Goal: Task Accomplishment & Management: Complete application form

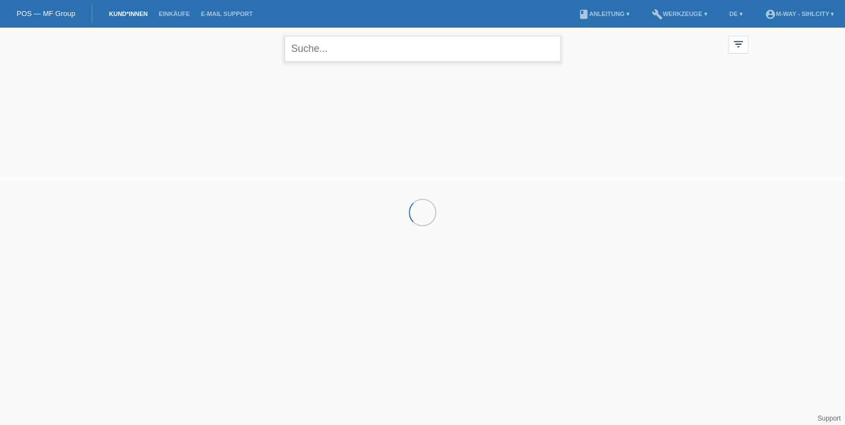
click at [347, 51] on input "text" at bounding box center [422, 49] width 276 height 26
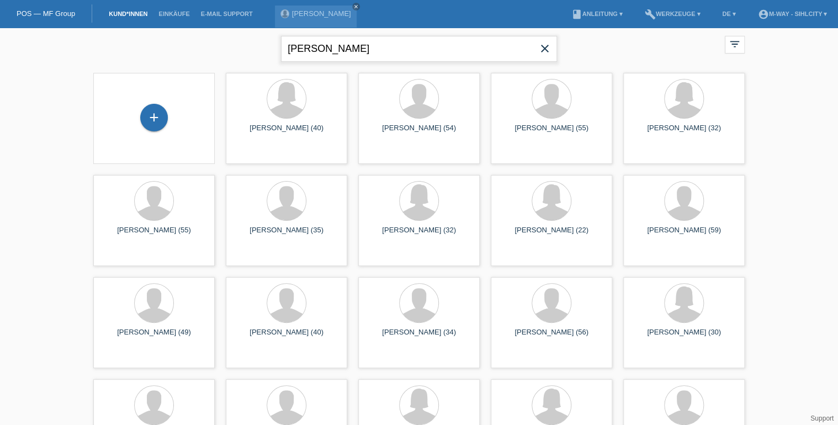
type input "[PERSON_NAME]"
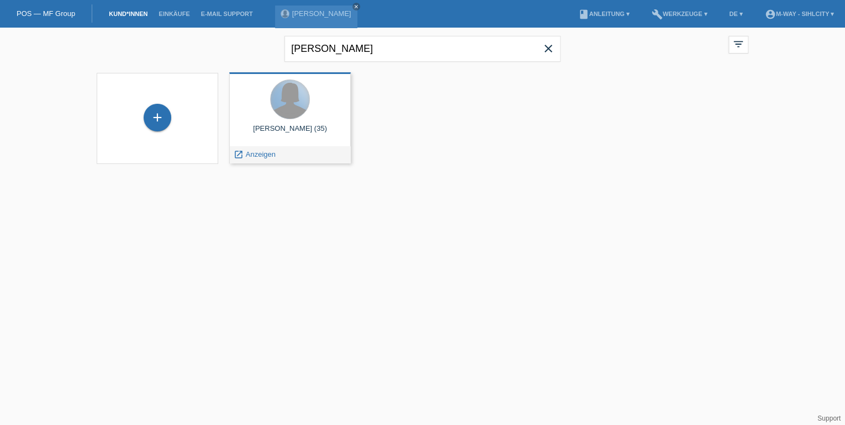
click at [293, 109] on div at bounding box center [290, 99] width 39 height 39
click at [255, 156] on span "Anzeigen" at bounding box center [261, 154] width 30 height 8
click at [314, 88] on div at bounding box center [290, 100] width 104 height 41
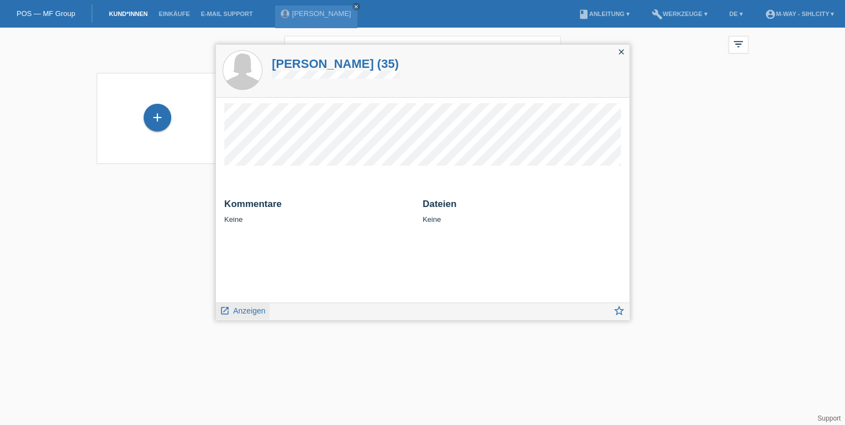
click at [241, 309] on span "Anzeigen" at bounding box center [249, 310] width 32 height 9
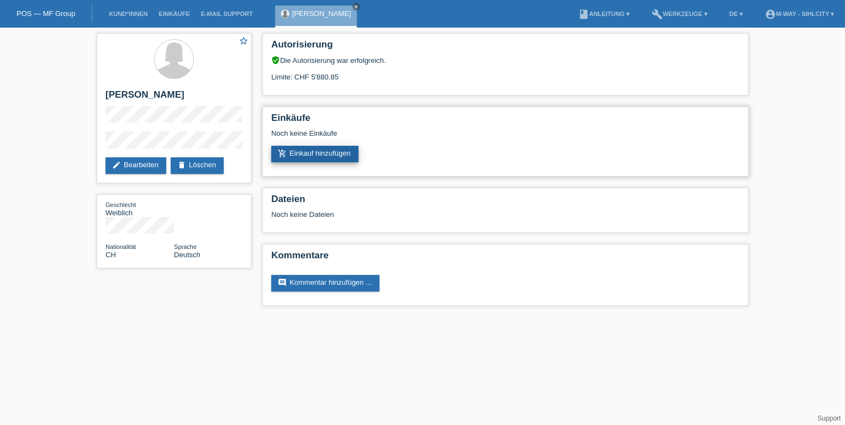
click at [322, 149] on link "add_shopping_cart Einkauf hinzufügen" at bounding box center [314, 154] width 87 height 17
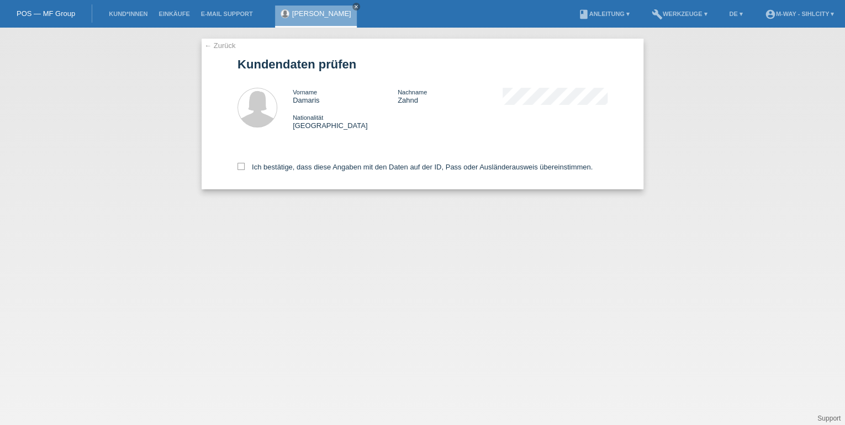
click at [210, 46] on link "← Zurück" at bounding box center [219, 45] width 31 height 8
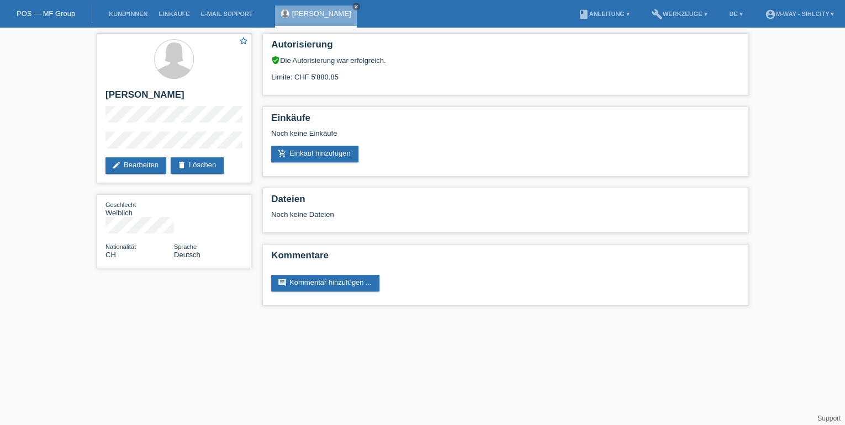
click at [380, 15] on nav "POS — MF Group Kund*innen Einkäufe E-Mail Support Damaris Zahnd close menu" at bounding box center [422, 14] width 845 height 28
click at [326, 155] on link "add_shopping_cart Einkauf hinzufügen" at bounding box center [314, 154] width 87 height 17
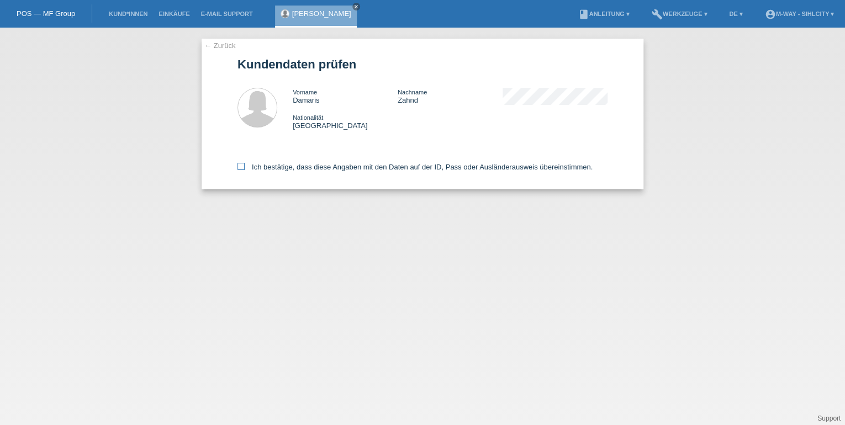
click at [240, 167] on icon at bounding box center [240, 166] width 7 height 7
click at [240, 167] on input "Ich bestätige, dass diese Angaben mit den Daten auf der ID, Pass oder Ausländer…" at bounding box center [240, 166] width 7 height 7
checkbox input "true"
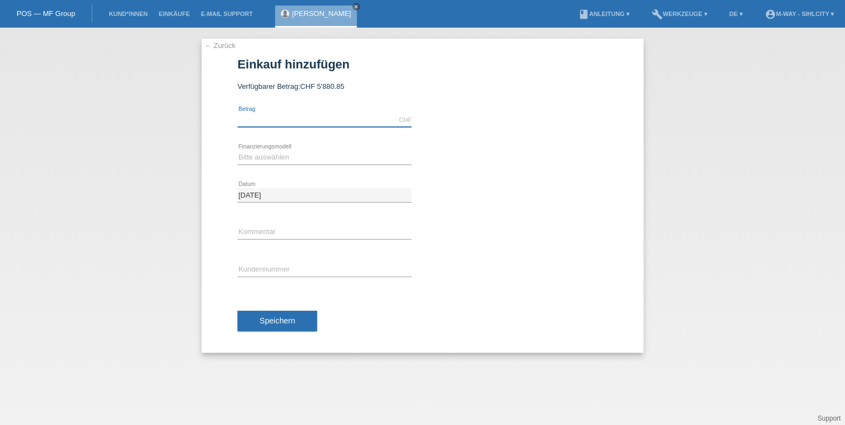
click at [273, 121] on input "text" at bounding box center [324, 120] width 174 height 14
type input "5880.00"
click at [277, 162] on select "Bitte auswählen Fixe Raten Kauf auf Rechnung mit Teilzahlungsoption" at bounding box center [324, 157] width 174 height 13
select select "77"
click at [237, 151] on select "Bitte auswählen Fixe Raten Kauf auf Rechnung mit Teilzahlungsoption" at bounding box center [324, 157] width 174 height 13
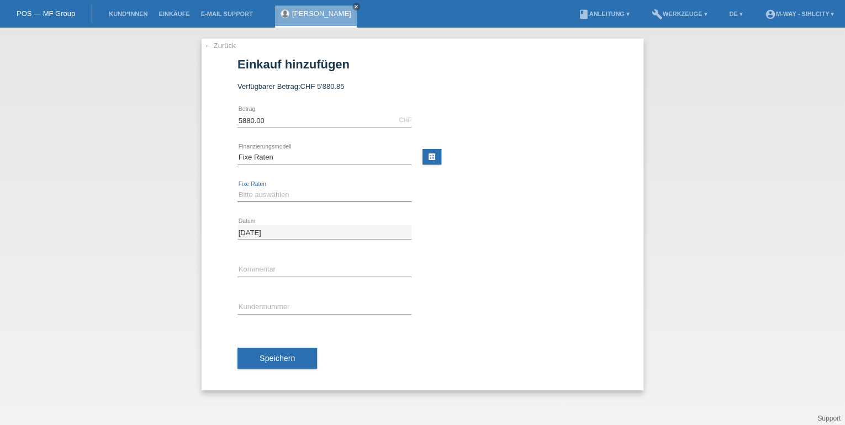
click at [261, 194] on select "Bitte auswählen 4 Raten 5 Raten 6 Raten 7 Raten 8 Raten 9 Raten 10 Raten 11 Rat…" at bounding box center [324, 194] width 174 height 13
select select "202"
click at [237, 188] on select "Bitte auswählen 4 Raten 5 Raten 6 Raten 7 Raten 8 Raten 9 Raten 10 Raten 11 Rat…" at bounding box center [324, 194] width 174 height 13
click at [264, 301] on input "text" at bounding box center [324, 307] width 174 height 14
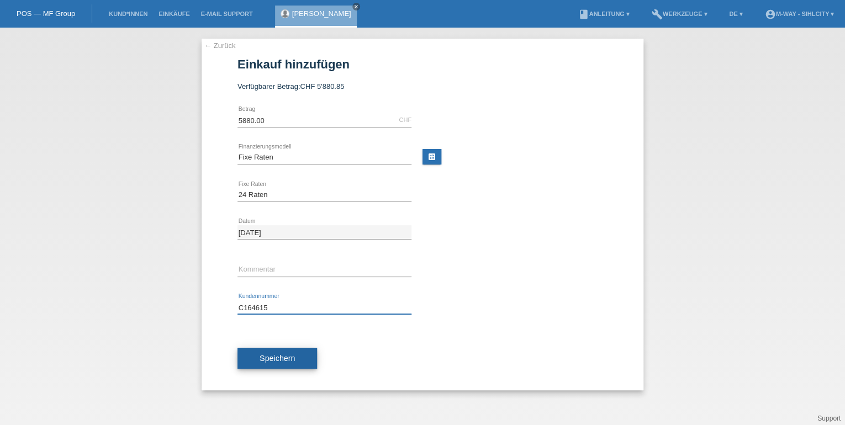
type input "C164615"
click at [274, 352] on button "Speichern" at bounding box center [277, 358] width 80 height 21
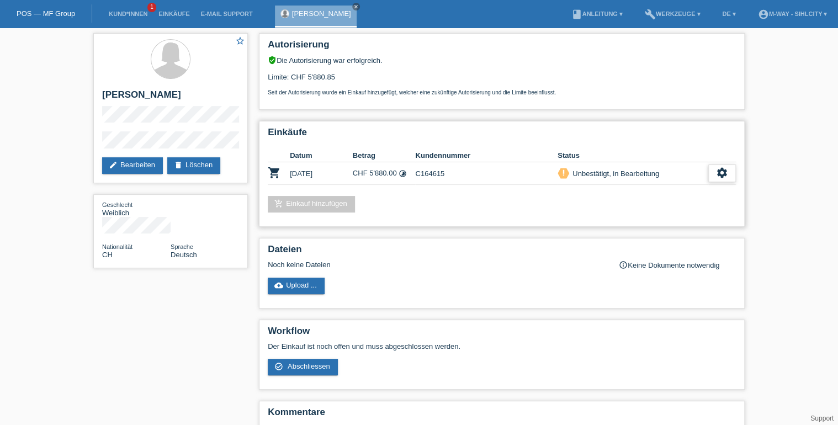
click at [723, 168] on icon "settings" at bounding box center [722, 173] width 12 height 12
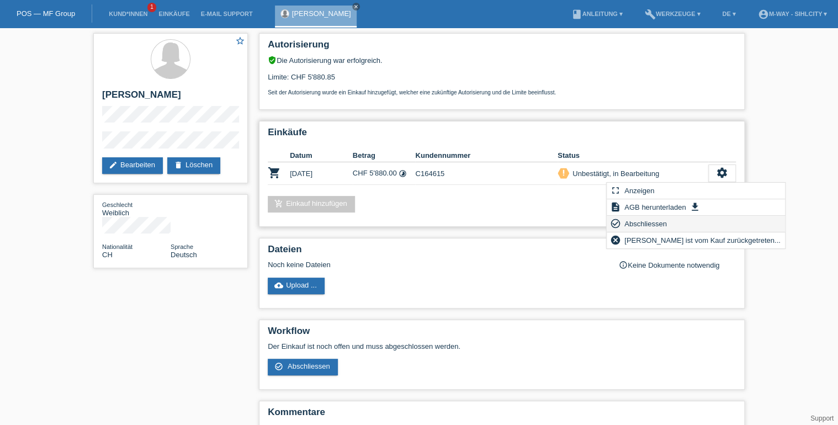
click at [636, 224] on span "Abschliessen" at bounding box center [646, 223] width 46 height 13
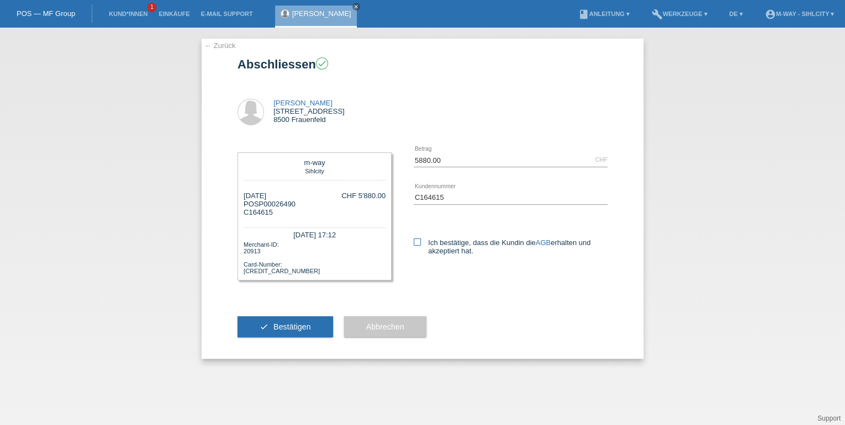
click at [420, 242] on icon at bounding box center [417, 242] width 7 height 7
click at [420, 242] on input "Ich bestätige, dass die Kundin die AGB erhalten und akzeptiert hat." at bounding box center [417, 242] width 7 height 7
checkbox input "true"
click at [306, 324] on span "Bestätigen" at bounding box center [292, 326] width 38 height 9
